Goal: Information Seeking & Learning: Check status

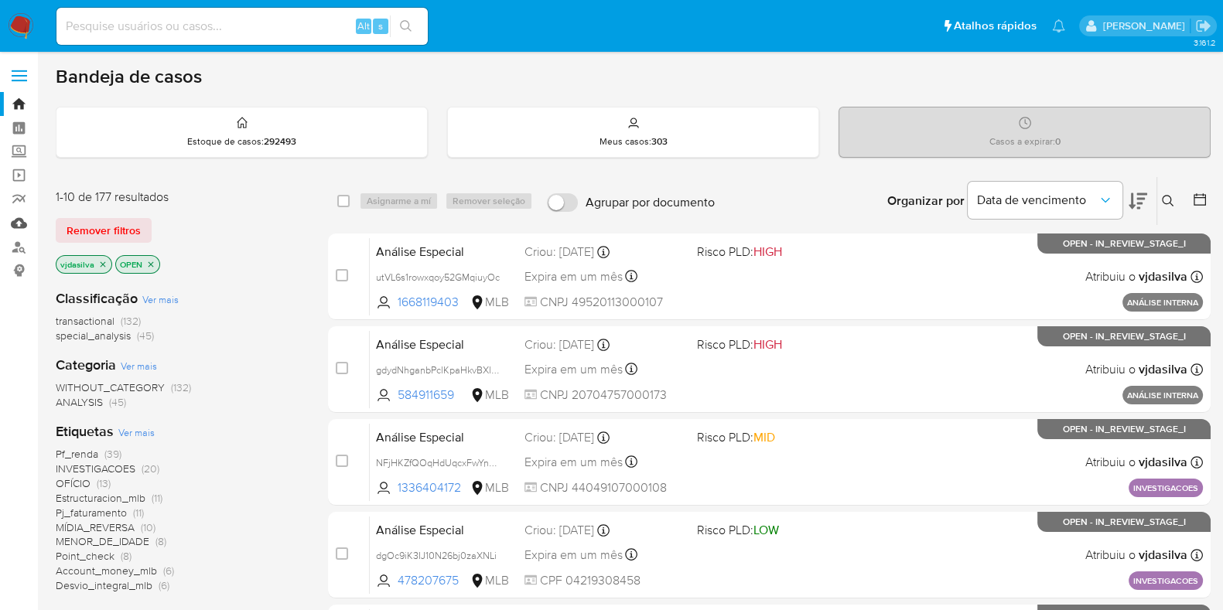
click at [16, 224] on link "Mulan" at bounding box center [92, 223] width 184 height 24
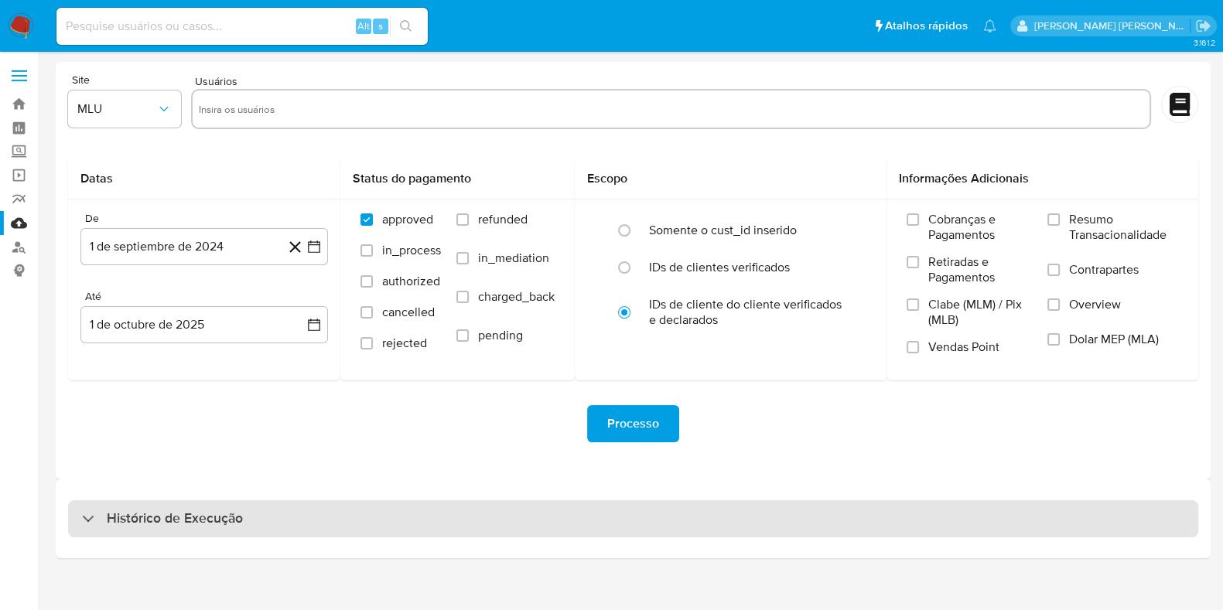
click at [202, 518] on h3 "Histórico de Execução" at bounding box center [175, 519] width 136 height 19
select select "10"
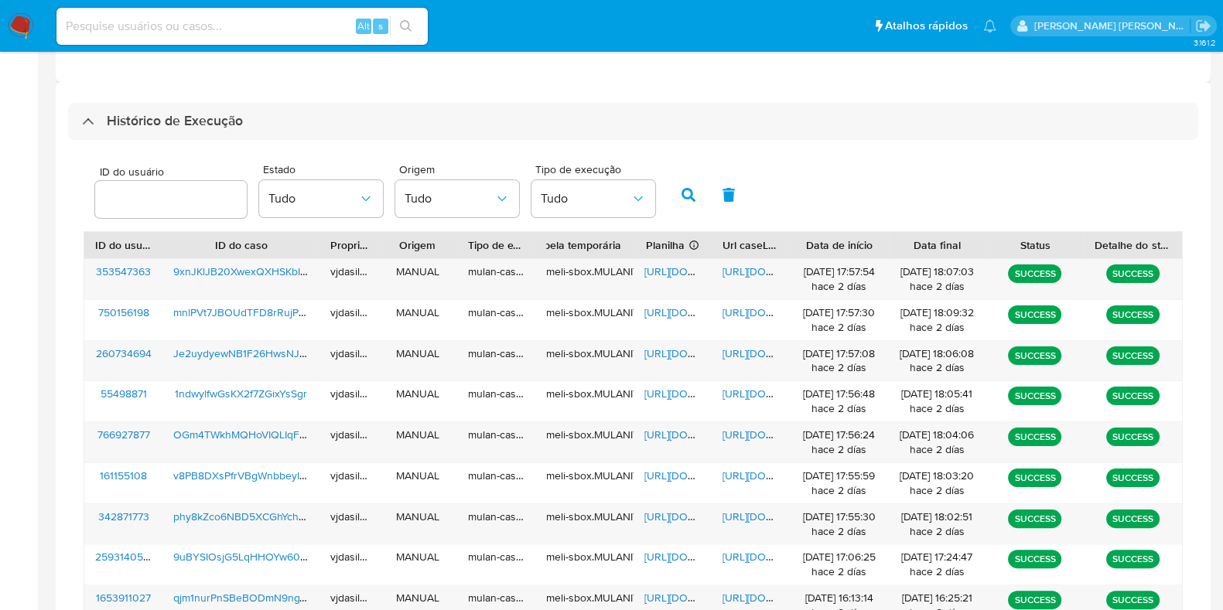
scroll to position [452, 0]
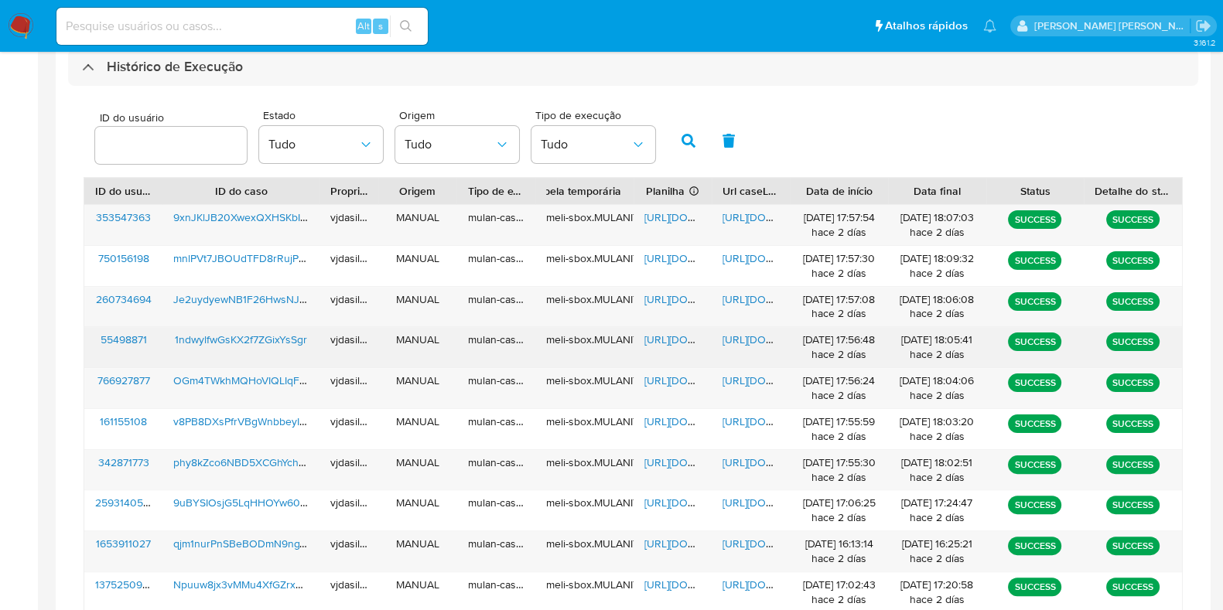
click at [748, 333] on span "[URL][DOMAIN_NAME]" at bounding box center [776, 339] width 107 height 15
click at [675, 334] on span "[URL][DOMAIN_NAME]" at bounding box center [697, 339] width 107 height 15
click at [245, 341] on span "1ndwylfwGsKX2f7ZGixYsSgr" at bounding box center [241, 339] width 132 height 15
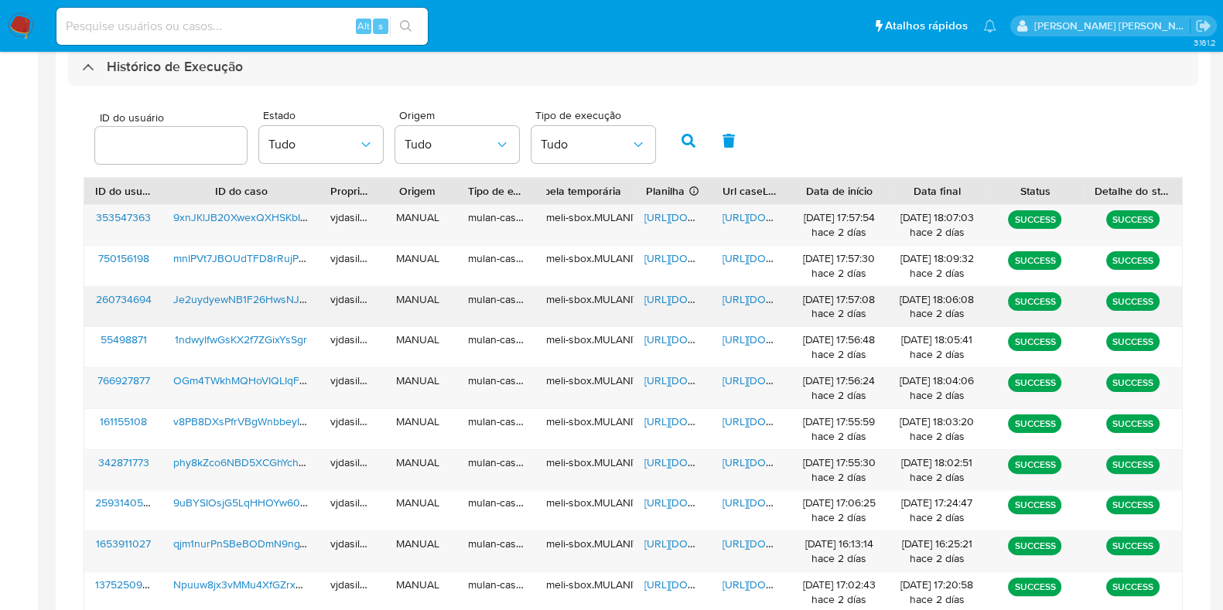
click at [736, 292] on span "[URL][DOMAIN_NAME]" at bounding box center [776, 299] width 107 height 15
click at [672, 299] on span "[URL][DOMAIN_NAME]" at bounding box center [697, 299] width 107 height 15
click at [259, 292] on span "Je2uydyewNB1F26HwsNJd5Q2" at bounding box center [249, 299] width 153 height 15
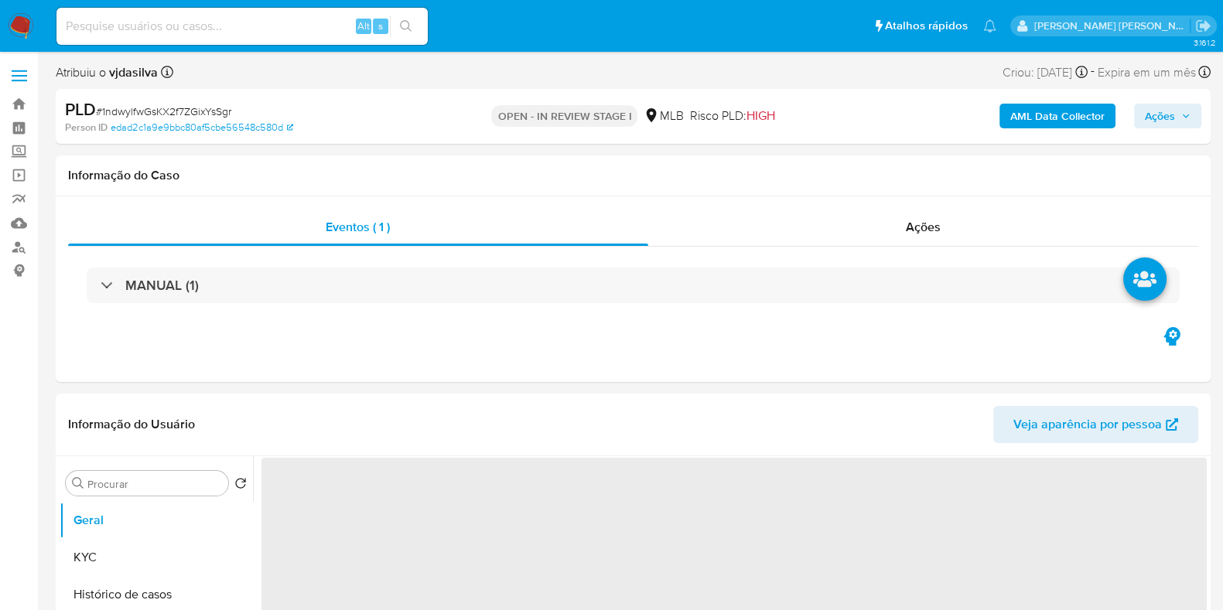
select select "10"
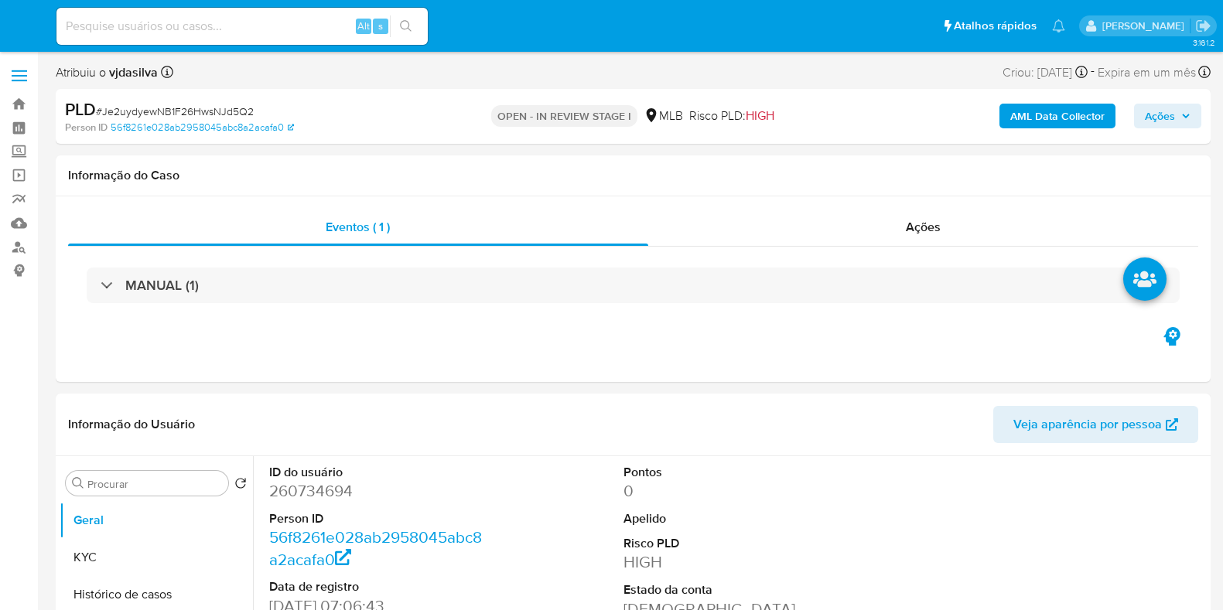
select select "10"
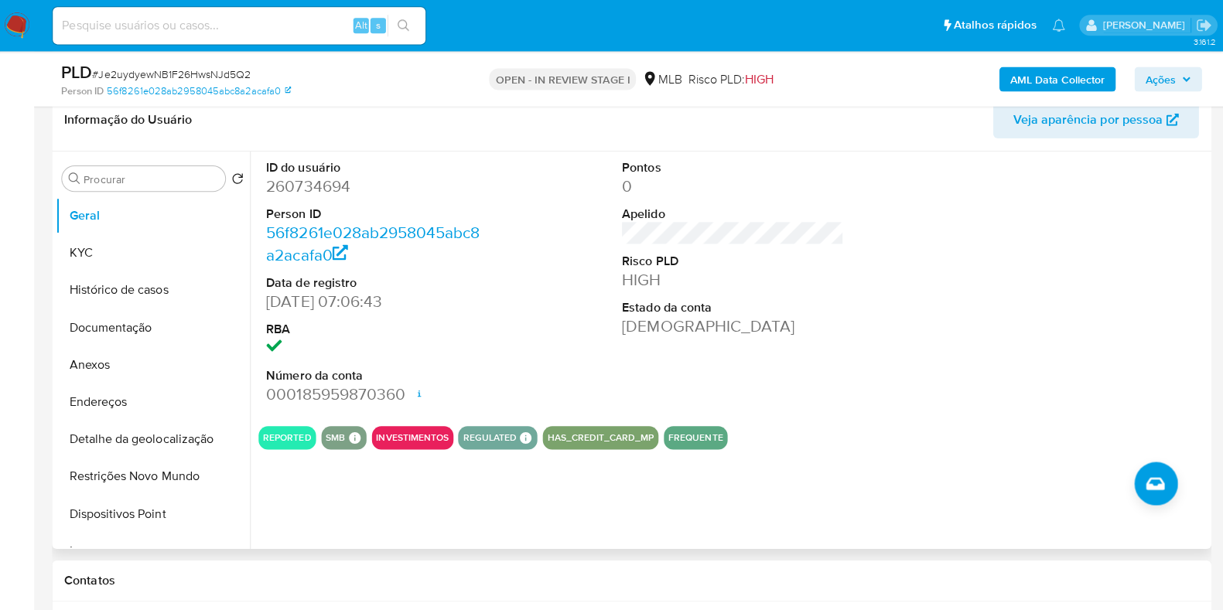
scroll to position [250, 0]
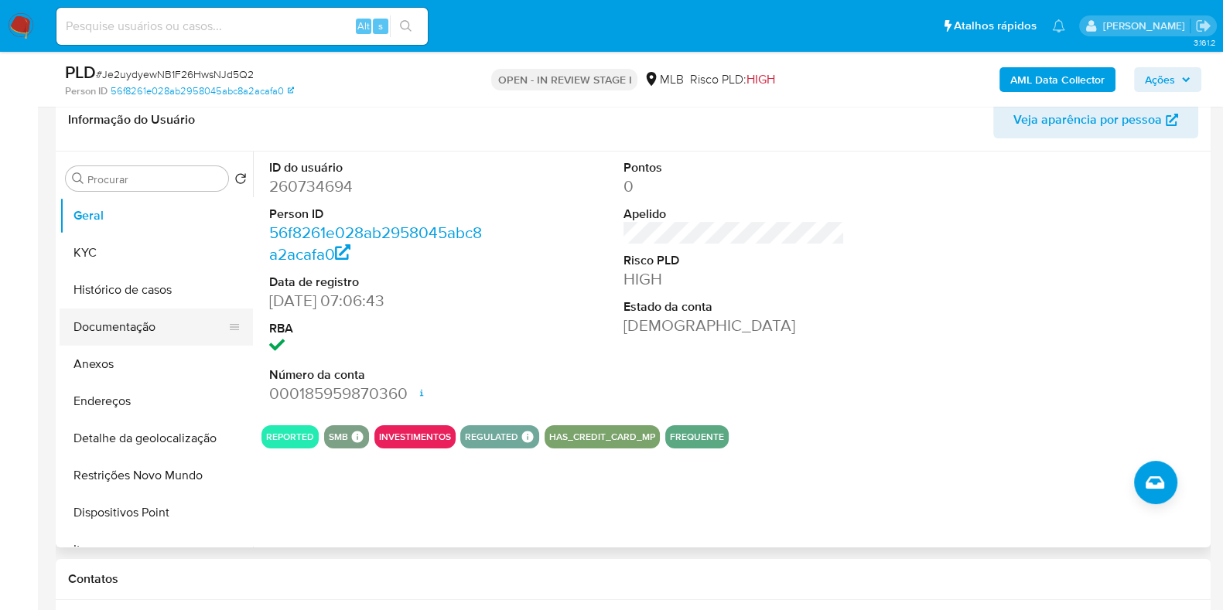
click at [145, 324] on button "Documentação" at bounding box center [150, 327] width 181 height 37
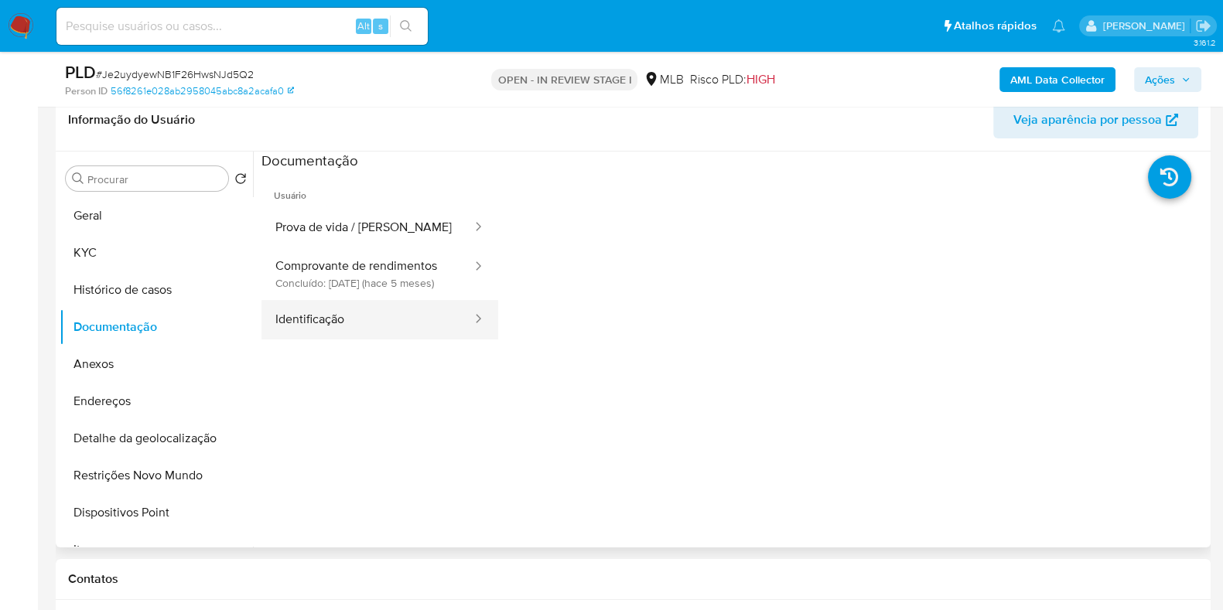
click at [331, 340] on button "Identificação" at bounding box center [367, 319] width 212 height 39
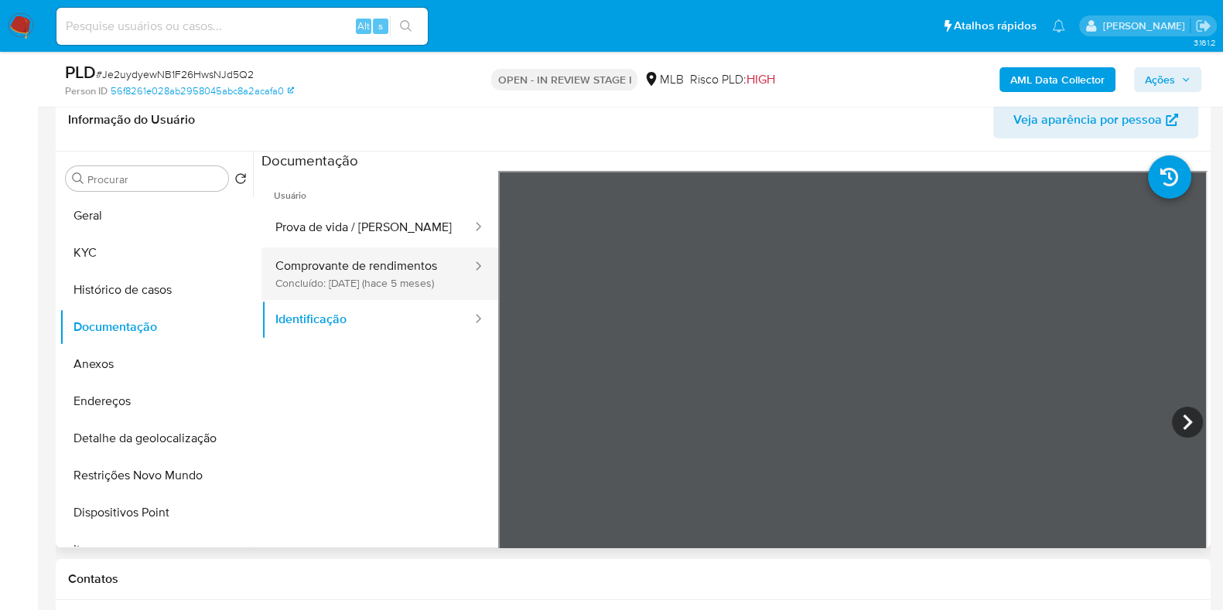
click at [337, 278] on button "Comprovante de rendimentos Concluído: 28/04/2025 (hace 5 meses)" at bounding box center [367, 274] width 212 height 53
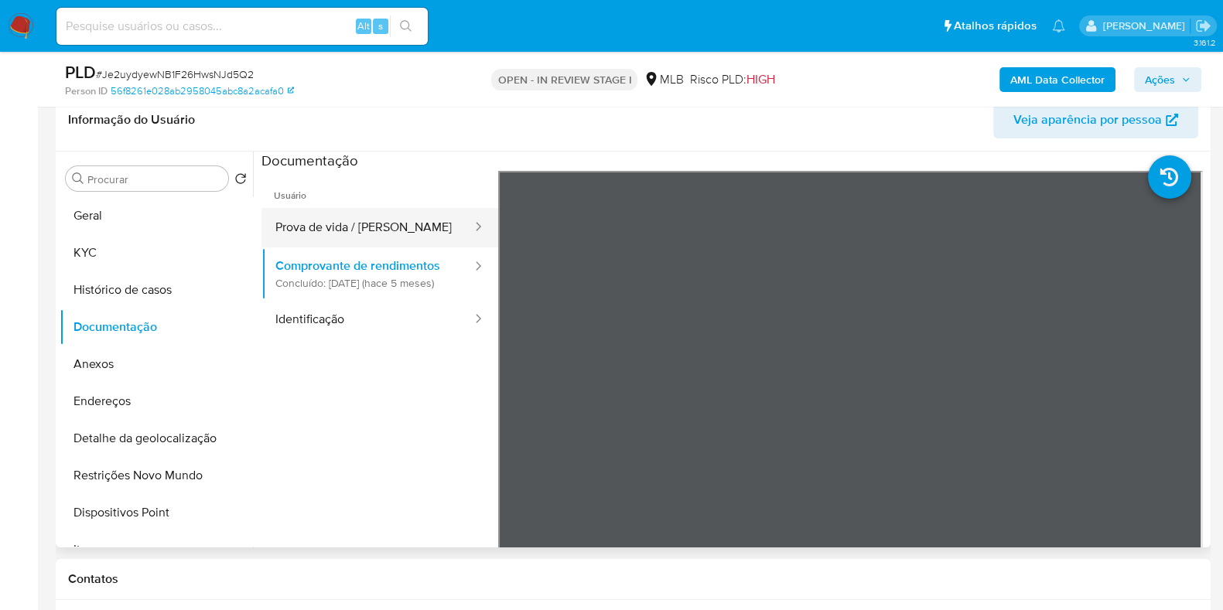
click at [367, 233] on button "Prova de vida / Selfie" at bounding box center [367, 227] width 212 height 39
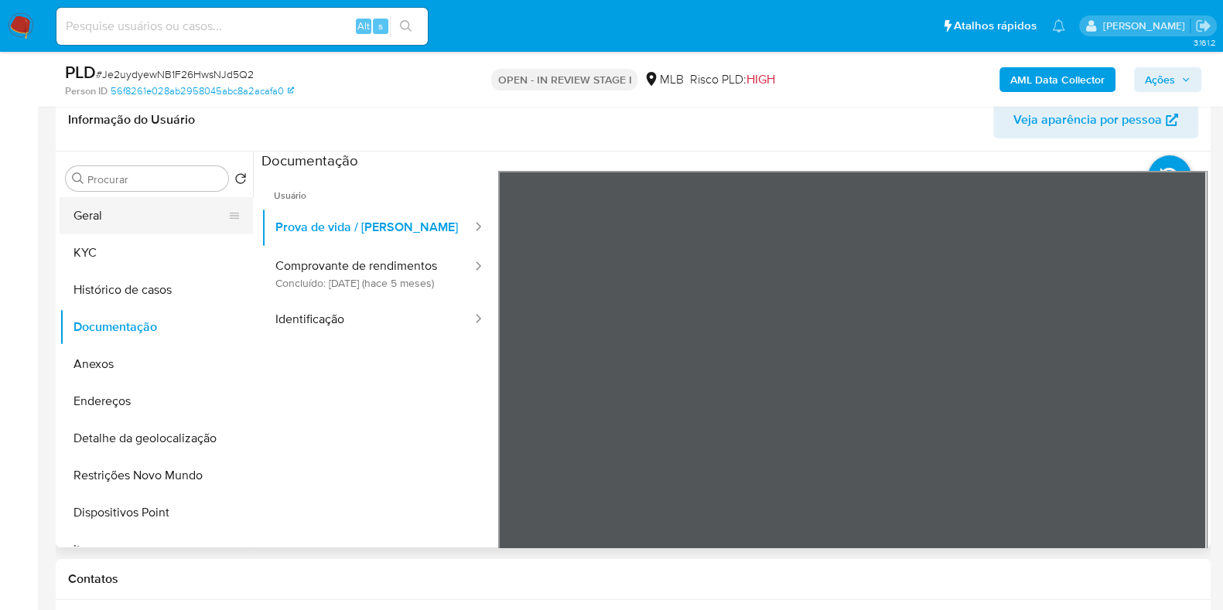
click at [172, 219] on button "Geral" at bounding box center [150, 215] width 181 height 37
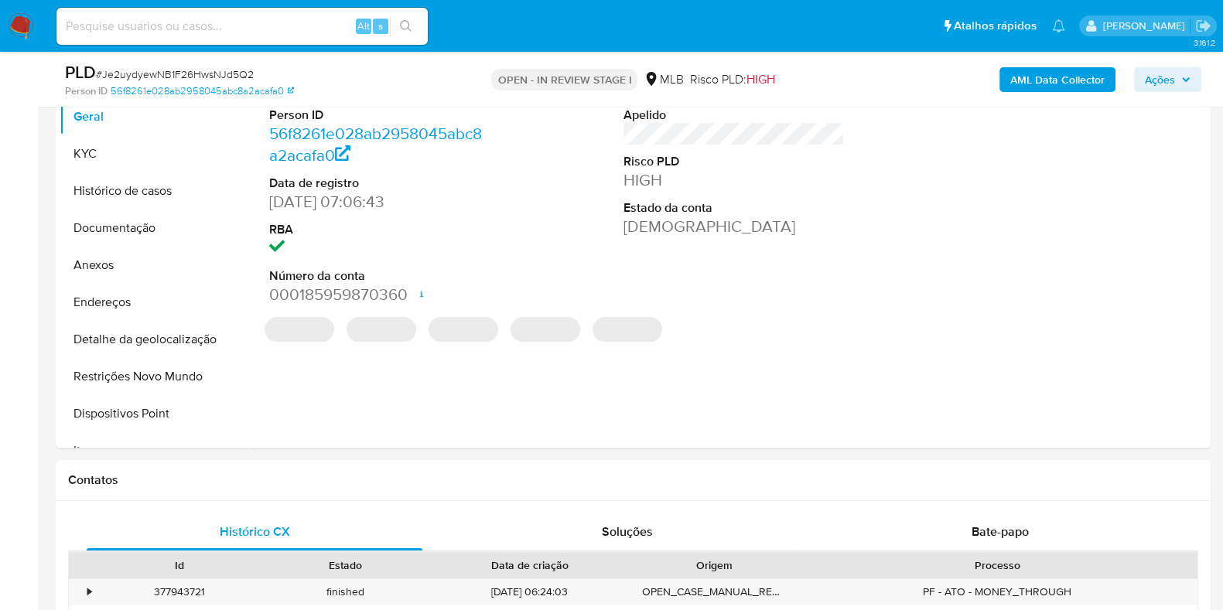
scroll to position [354, 0]
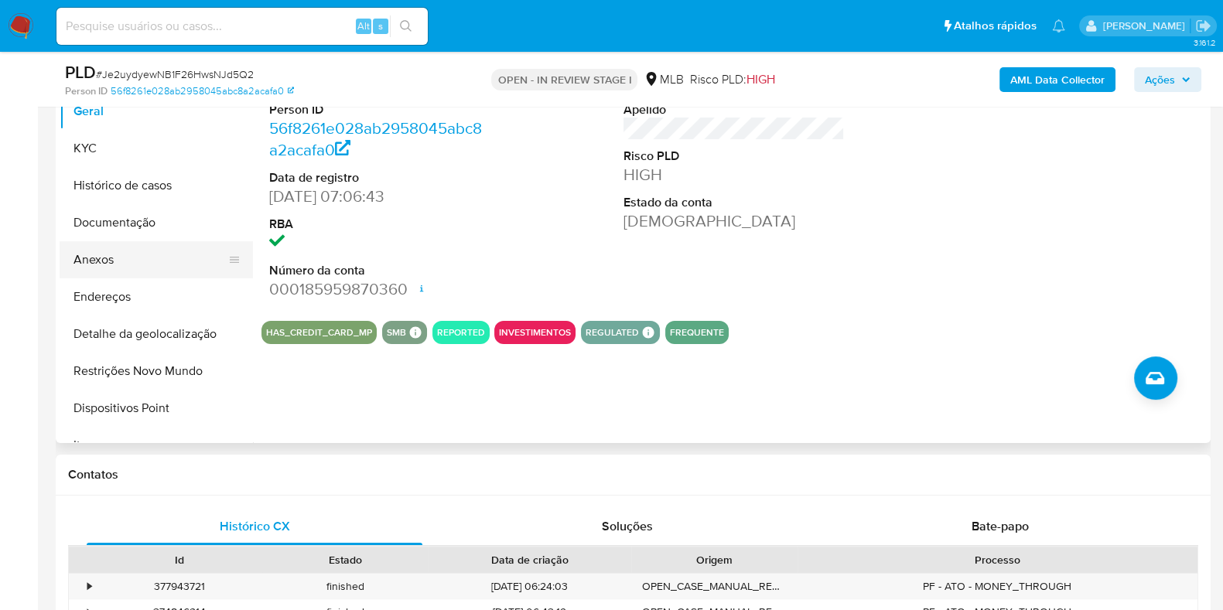
click at [136, 255] on button "Anexos" at bounding box center [150, 259] width 181 height 37
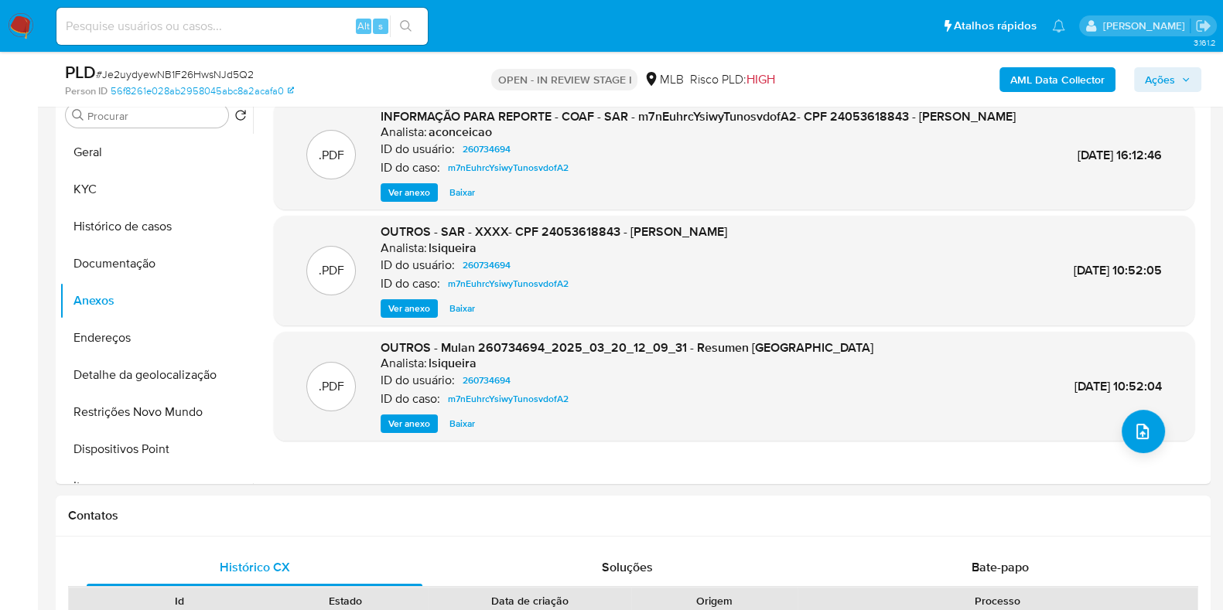
scroll to position [308, 0]
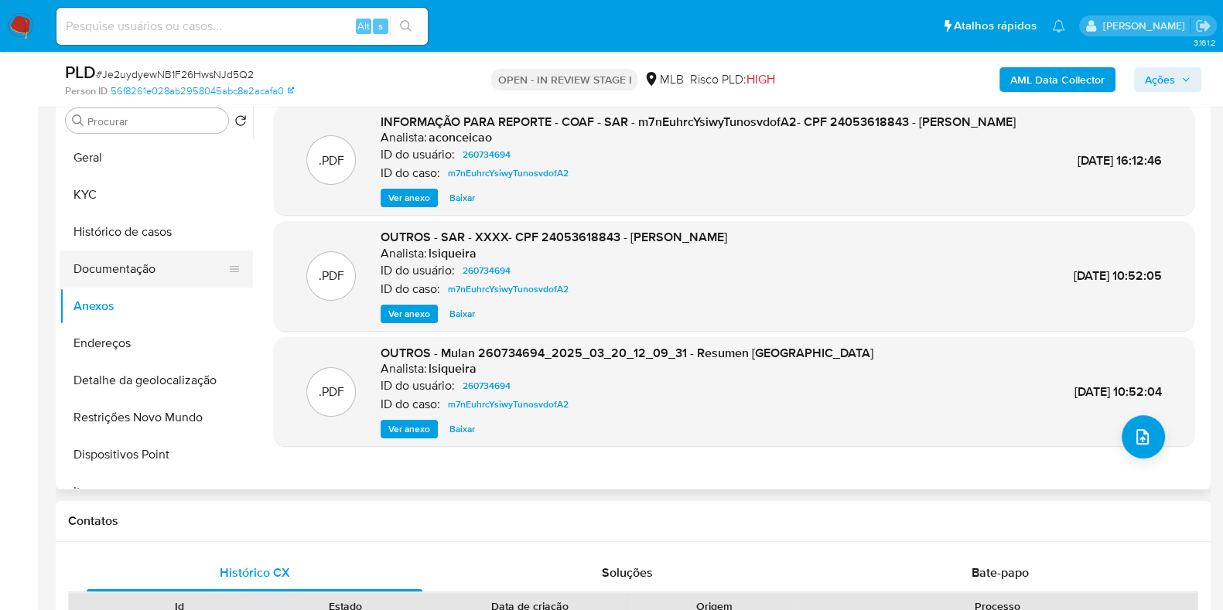
click at [150, 272] on button "Documentação" at bounding box center [150, 269] width 181 height 37
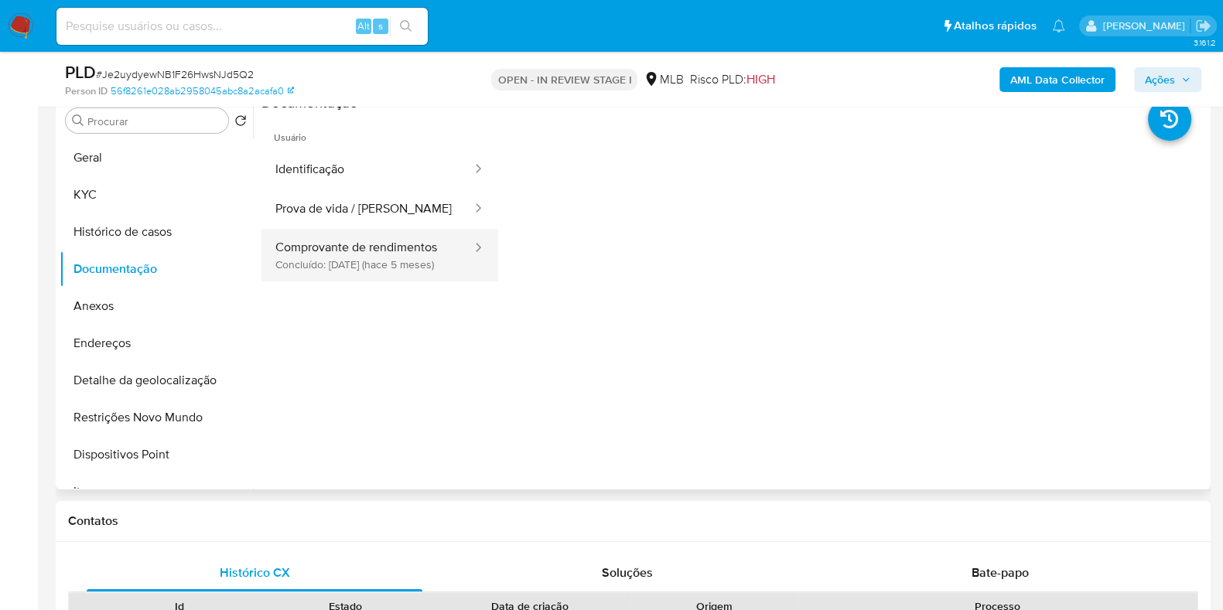
click at [362, 244] on button "Comprovante de rendimentos Concluído: 28/04/2025 (hace 5 meses)" at bounding box center [367, 255] width 212 height 53
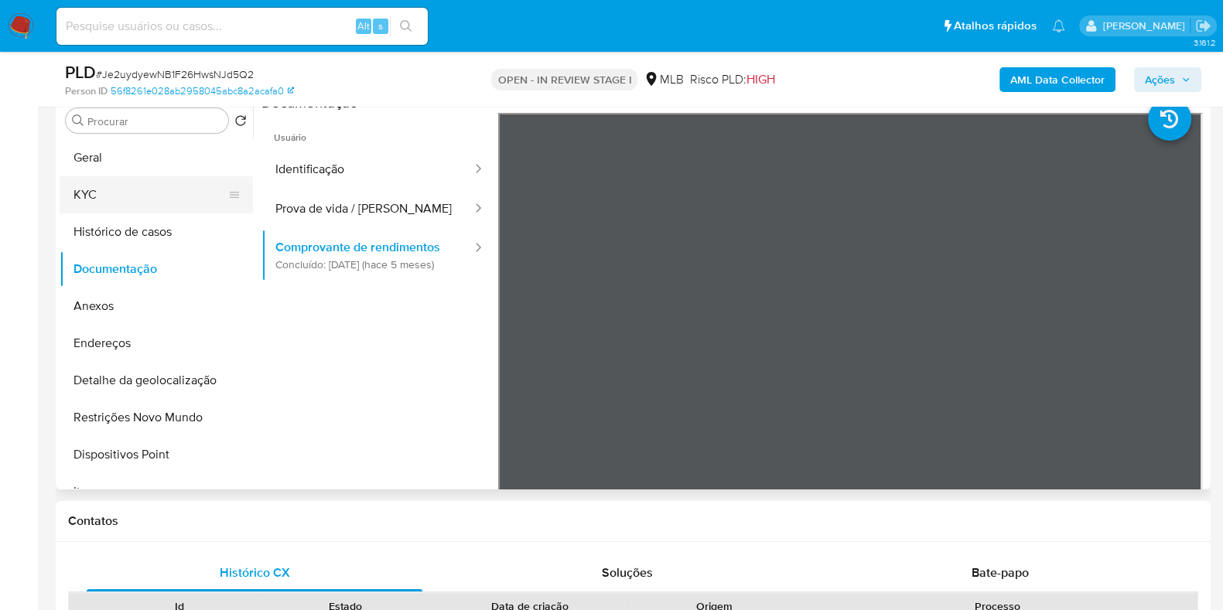
click at [161, 193] on button "KYC" at bounding box center [150, 194] width 181 height 37
